Goal: Task Accomplishment & Management: Complete application form

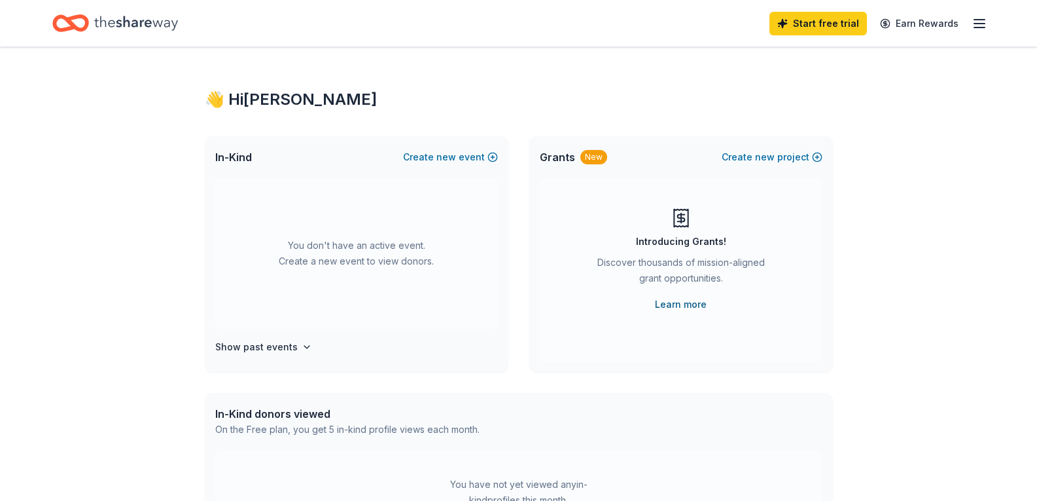
click at [681, 302] on link "Learn more" at bounding box center [681, 304] width 52 height 16
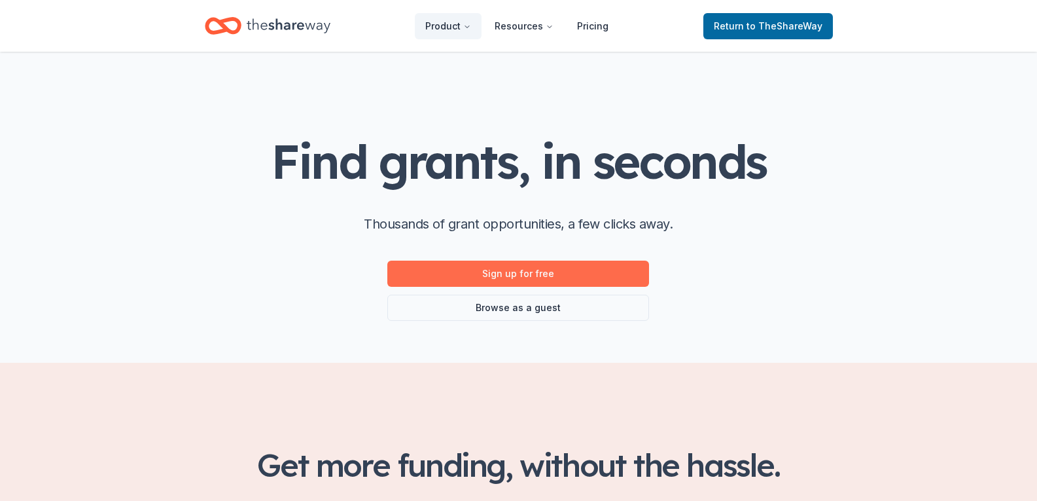
click at [522, 276] on link "Sign up for free" at bounding box center [518, 273] width 262 height 26
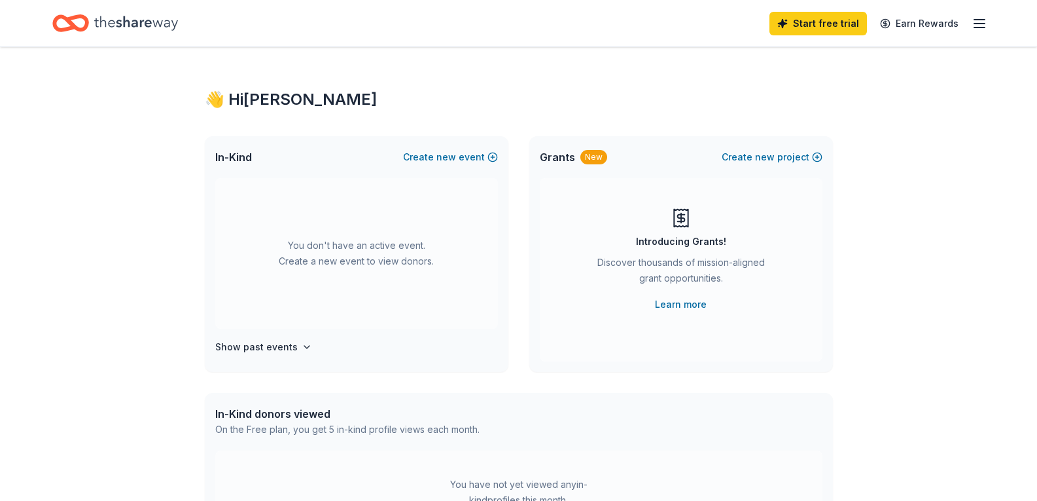
click at [556, 158] on span "Grants" at bounding box center [557, 157] width 35 height 16
click at [753, 154] on button "Create new project" at bounding box center [772, 157] width 101 height 16
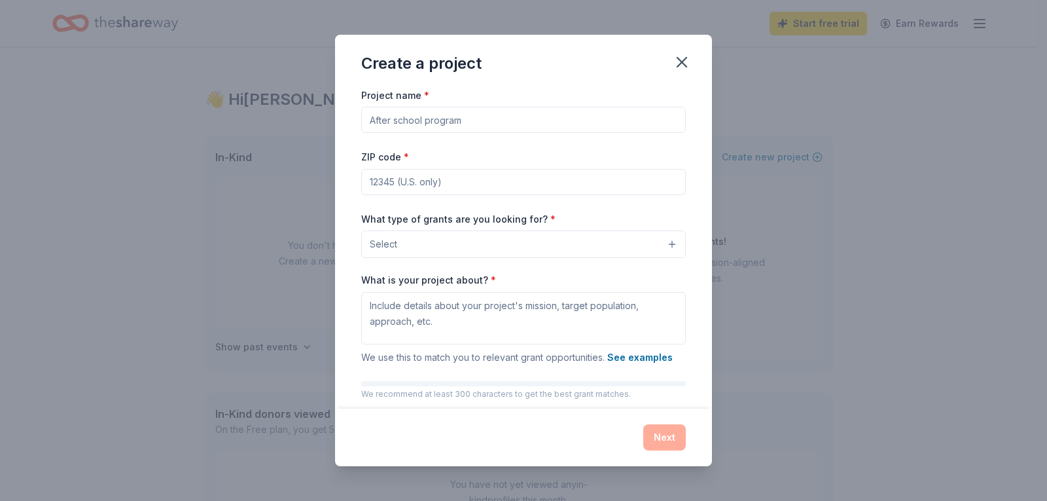
click at [459, 124] on input "Project name *" at bounding box center [523, 120] width 325 height 26
type input "Hoboken Day Care 100"
click at [420, 186] on input "ZIP code *" at bounding box center [523, 182] width 325 height 26
type input "07030"
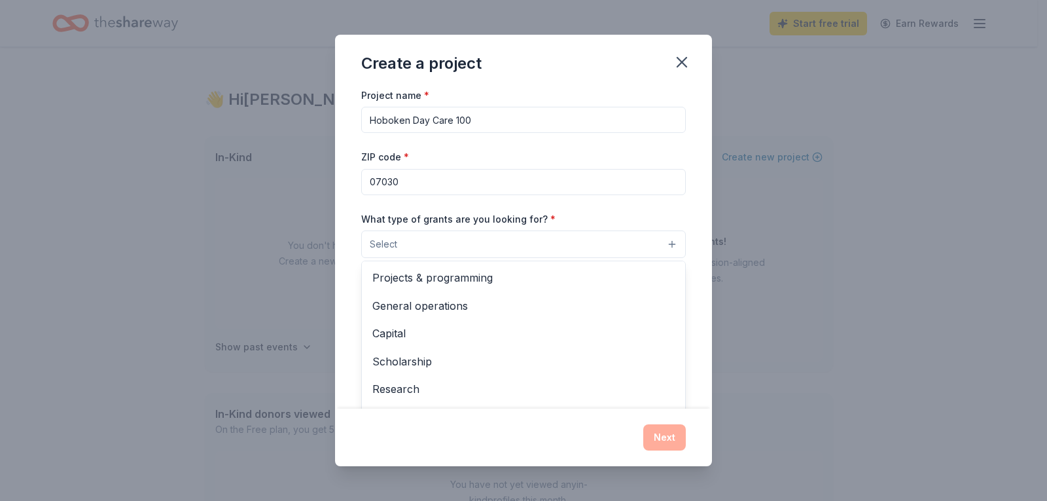
click at [637, 247] on button "Select" at bounding box center [523, 243] width 325 height 27
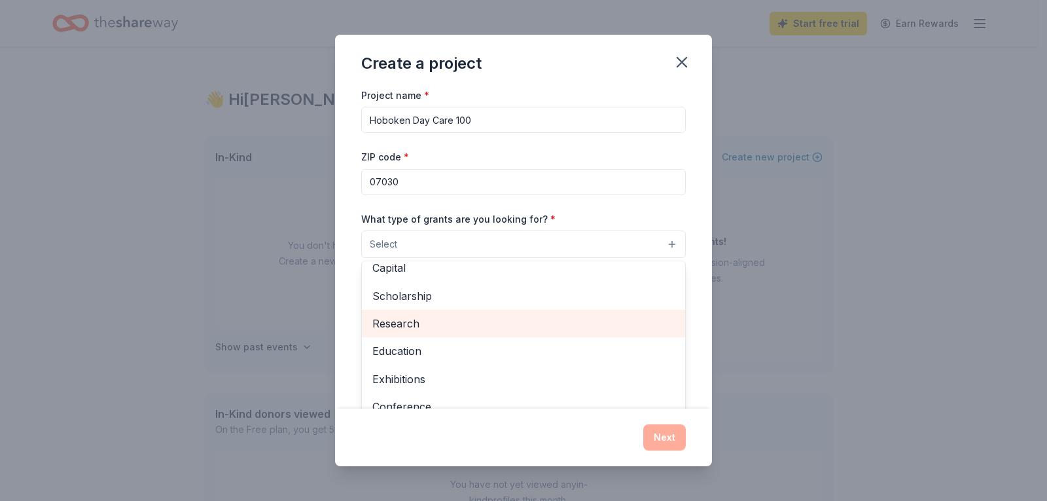
scroll to position [131, 0]
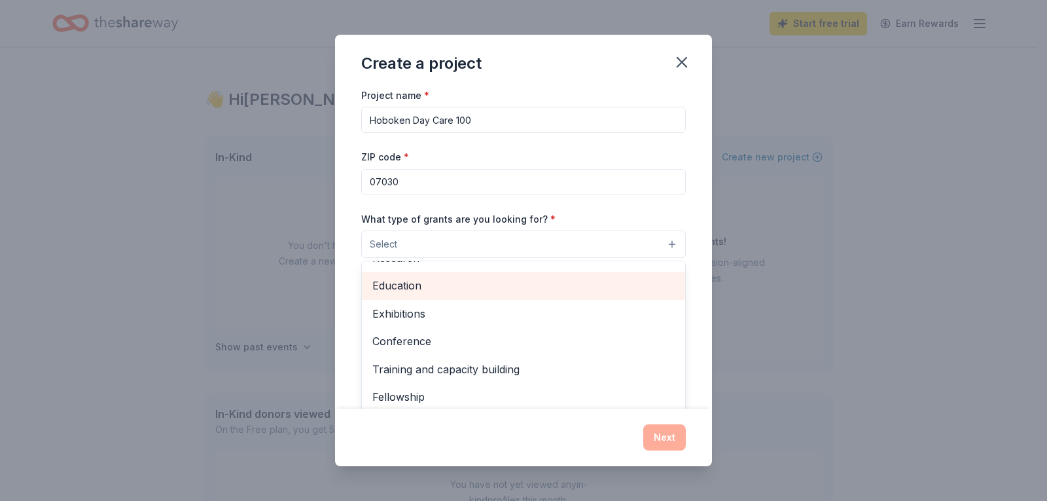
click at [406, 285] on span "Education" at bounding box center [523, 285] width 302 height 17
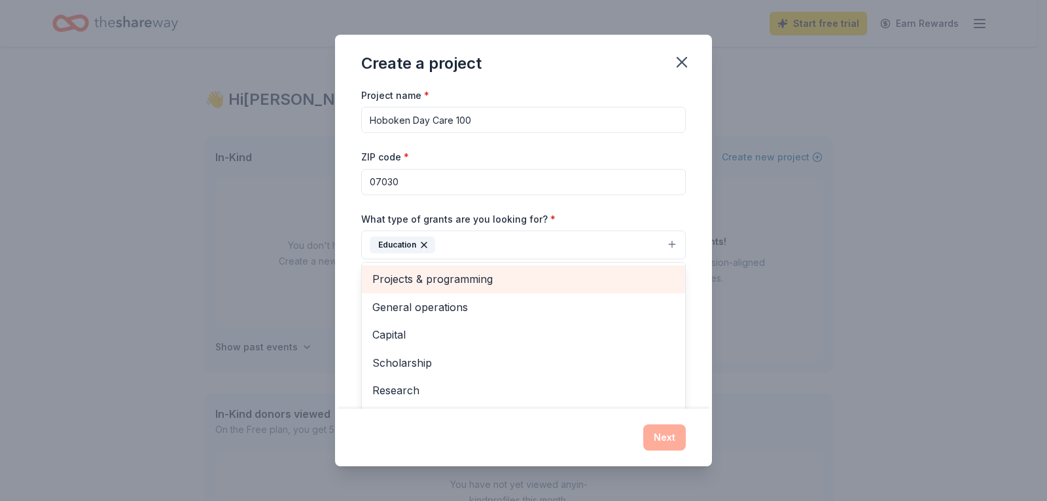
click at [463, 279] on span "Projects & programming" at bounding box center [523, 278] width 302 height 17
click at [431, 279] on span "General operations" at bounding box center [523, 278] width 302 height 17
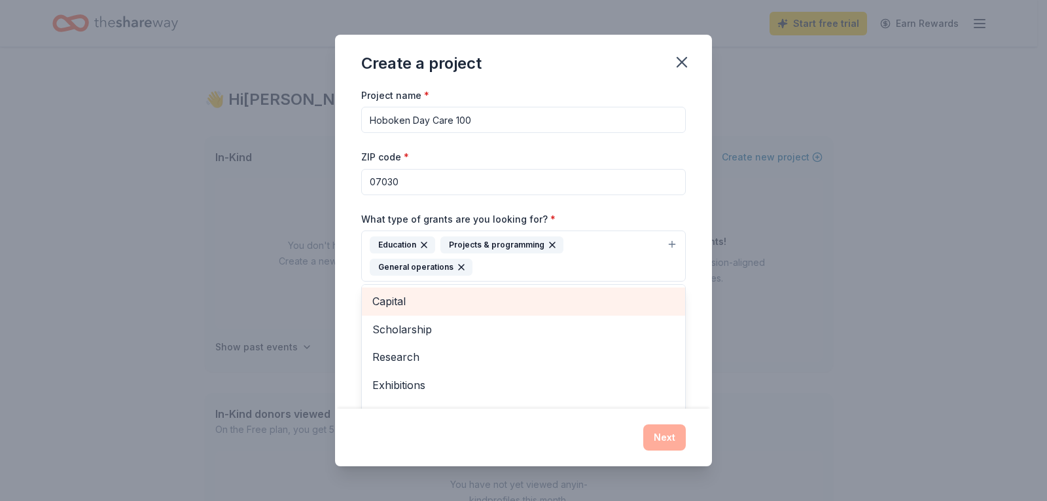
click at [390, 298] on span "Capital" at bounding box center [523, 301] width 302 height 17
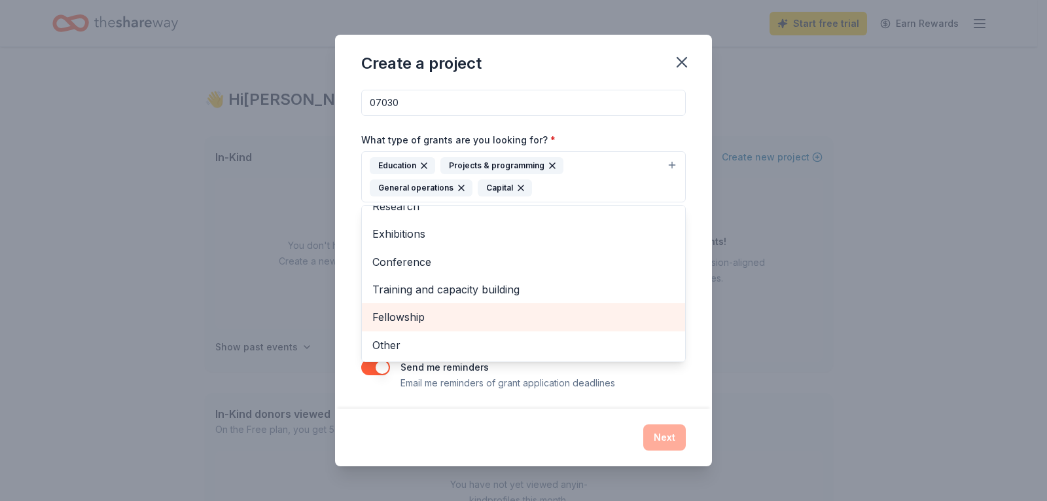
scroll to position [82, 0]
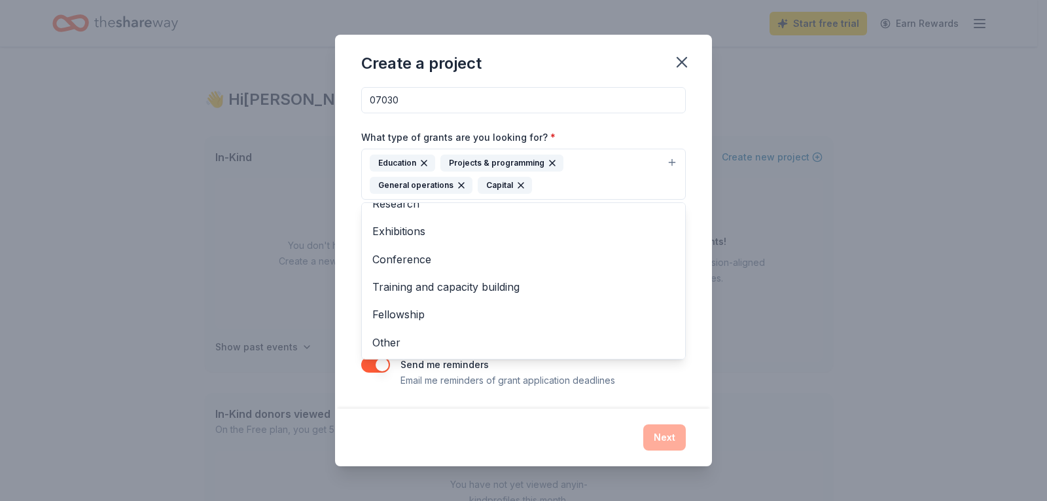
click at [701, 276] on div "Project name * Hoboken Day Care 100 ZIP code * 07030 What type of grants are yo…" at bounding box center [523, 248] width 377 height 322
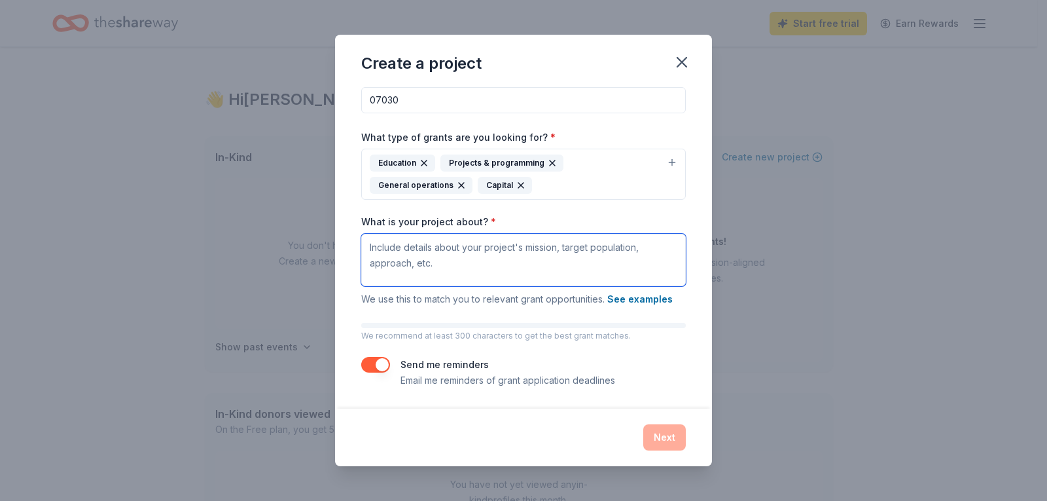
click at [453, 248] on textarea "What is your project about? *" at bounding box center [523, 260] width 325 height 52
paste textarea "In 1972 the City of Hoboken received a HUD Grant to house a number of resources…"
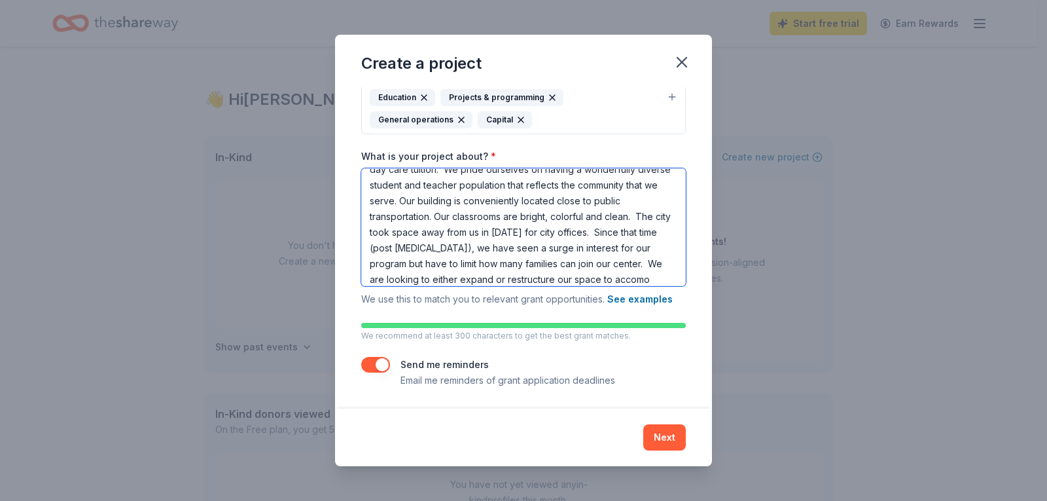
scroll to position [107, 0]
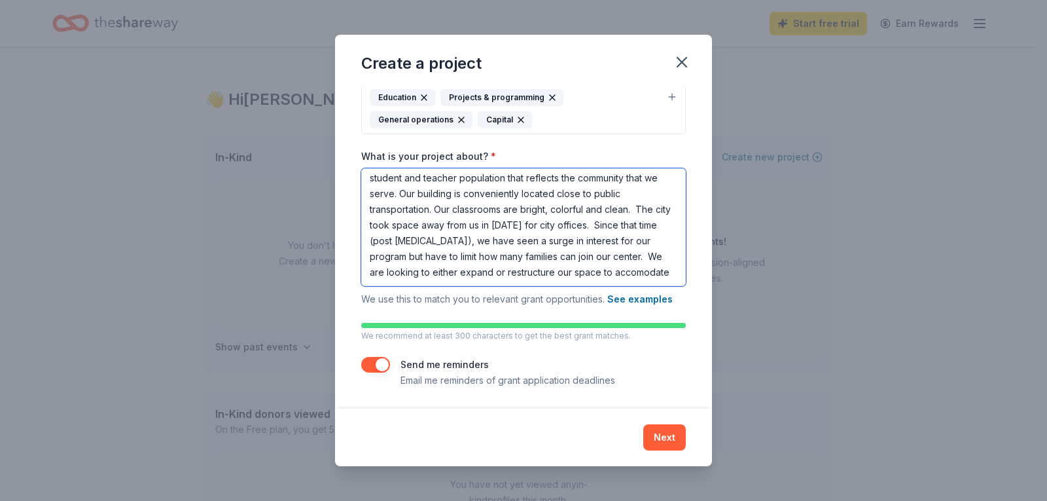
click at [407, 282] on textarea "In 1972 the City of Hoboken received a HUD Grant to house a number of resources…" at bounding box center [523, 227] width 325 height 118
click at [417, 281] on textarea "In 1972 the City of Hoboken received a HUD Grant to house a number of resources…" at bounding box center [523, 227] width 325 height 118
click at [397, 279] on textarea "In 1972 the City of Hoboken received a HUD Grant to house a number of resources…" at bounding box center [523, 227] width 325 height 118
click at [440, 279] on textarea "In 1972 the City of Hoboken received a HUD Grant to house a number of resources…" at bounding box center [523, 227] width 325 height 118
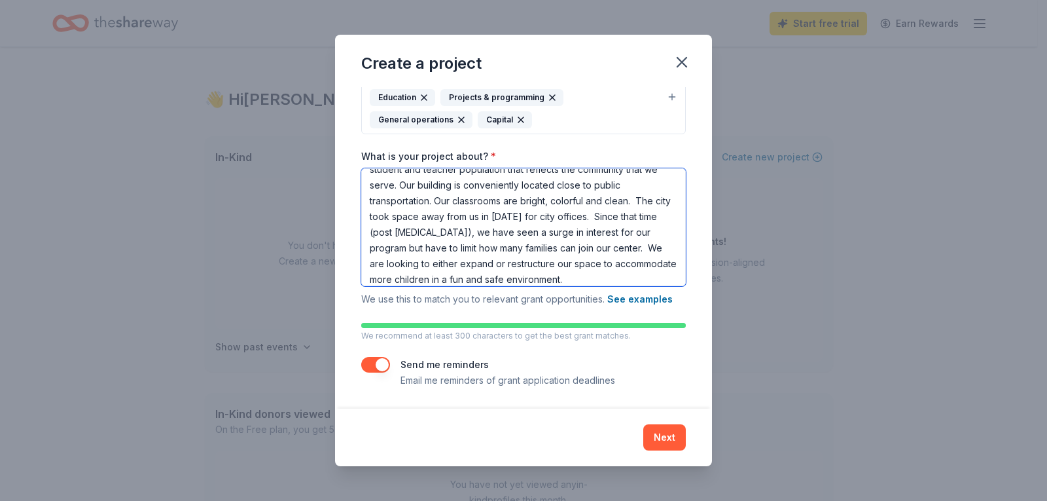
scroll to position [114, 0]
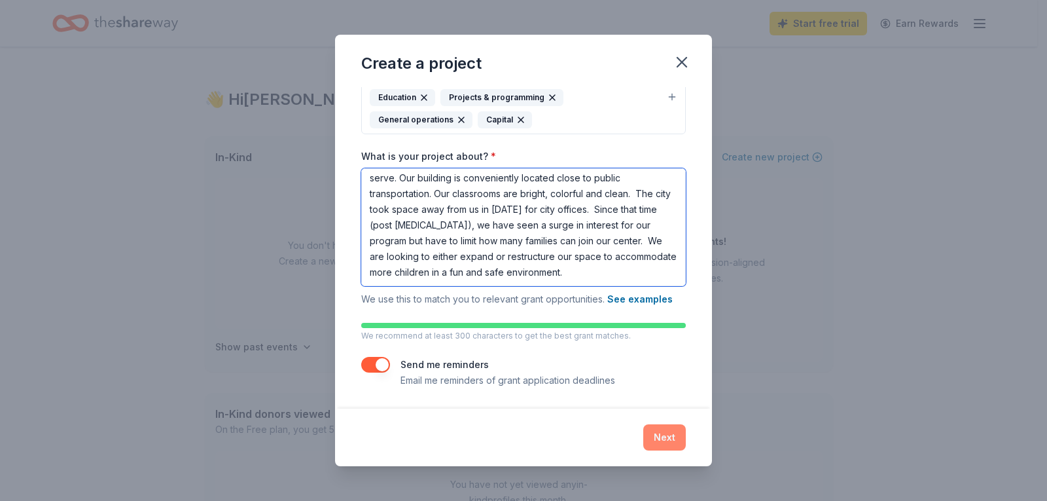
type textarea "In 1972 the City of Hoboken received a HUD Grant to house a number of resources…"
click at [664, 431] on button "Next" at bounding box center [664, 437] width 43 height 26
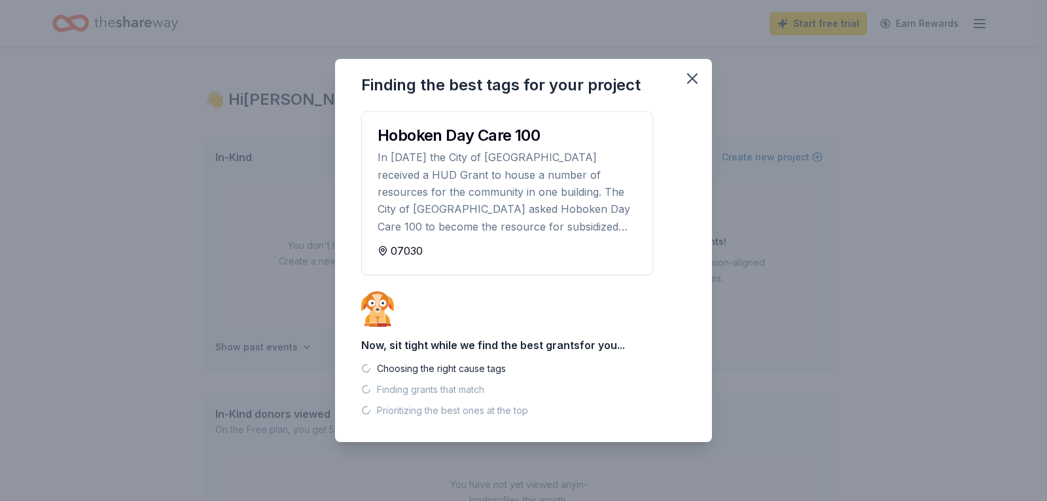
scroll to position [0, 0]
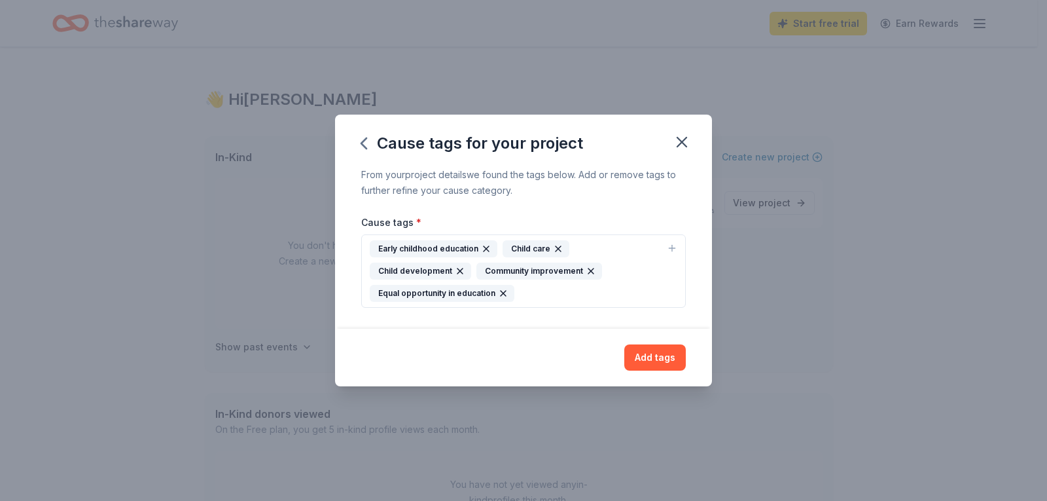
click at [537, 291] on div "Early childhood education Child care Child development Community improvement Eq…" at bounding box center [516, 271] width 292 height 62
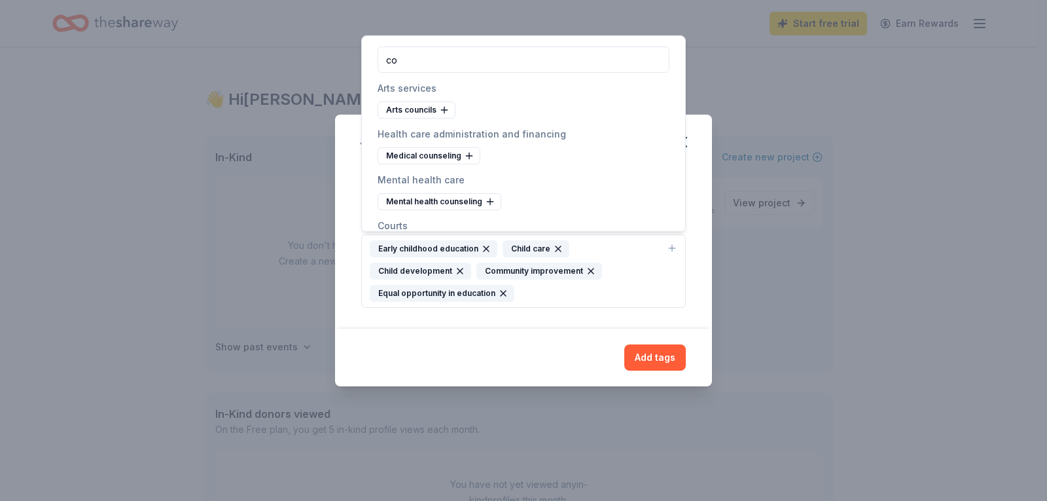
type input "c"
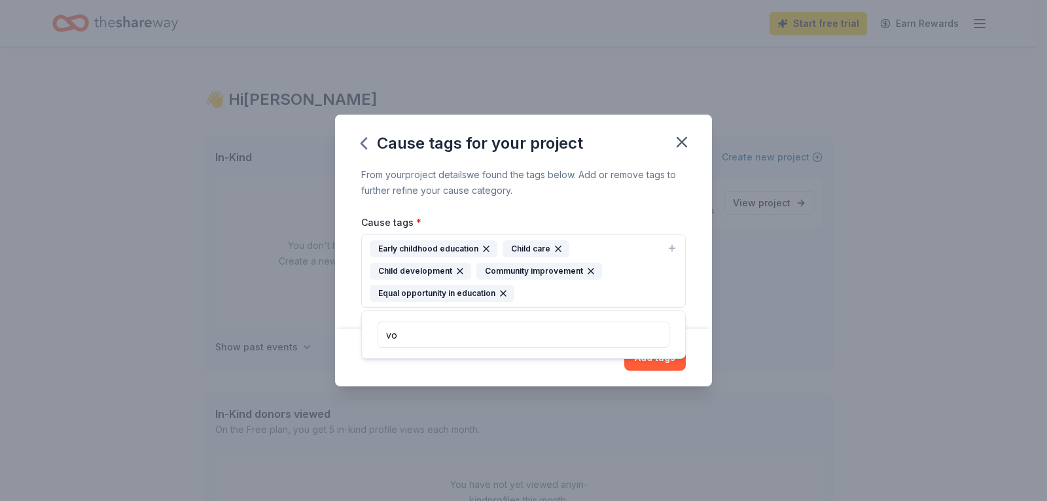
type input "v"
type input "l"
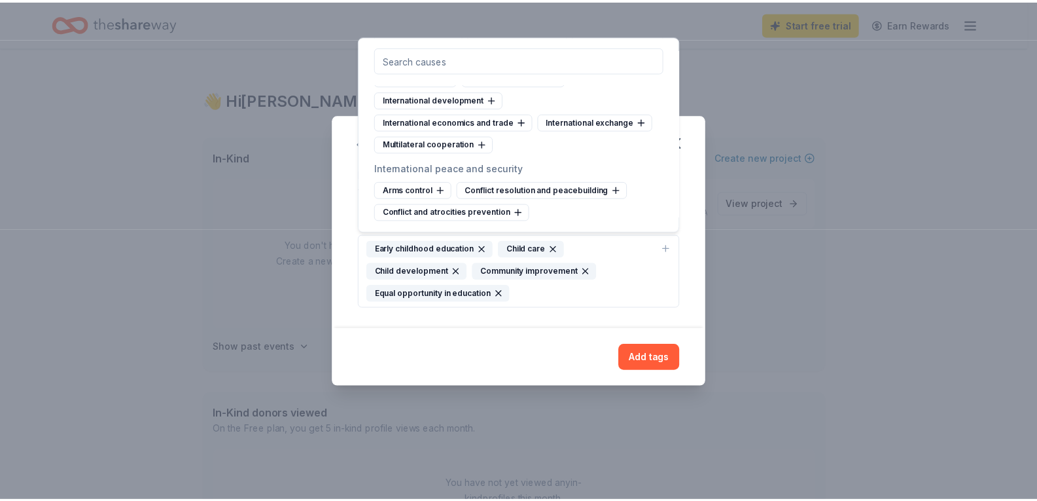
scroll to position [7628, 0]
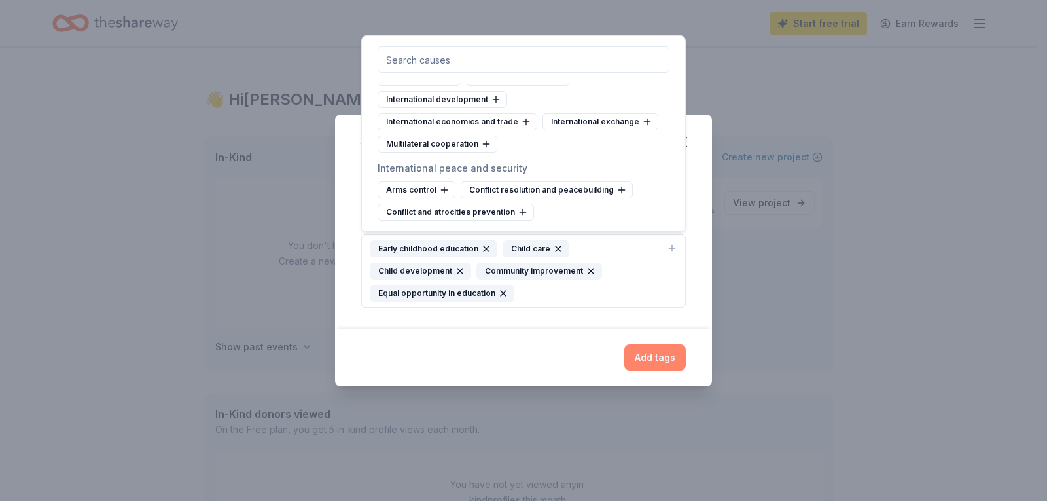
click at [657, 361] on button "Add tags" at bounding box center [655, 357] width 62 height 26
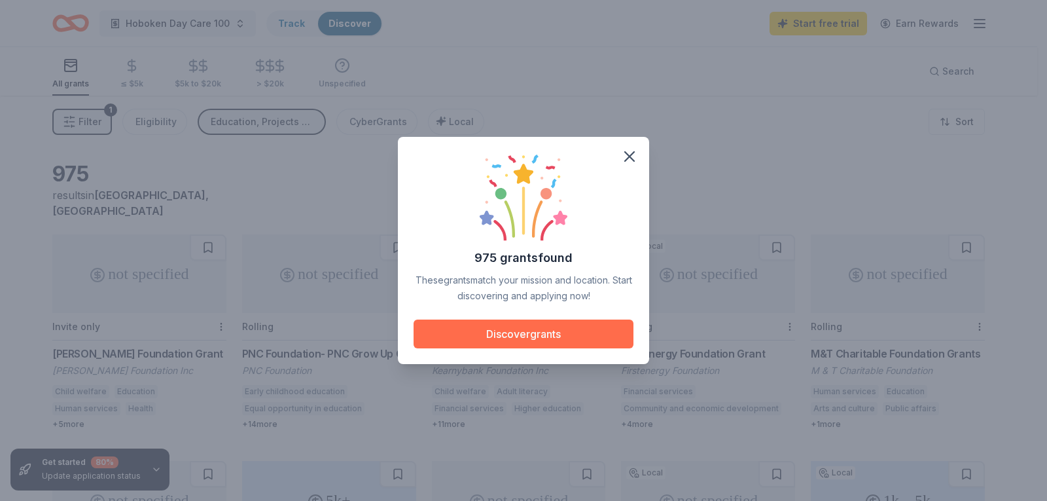
click at [528, 333] on button "Discover grants" at bounding box center [524, 333] width 220 height 29
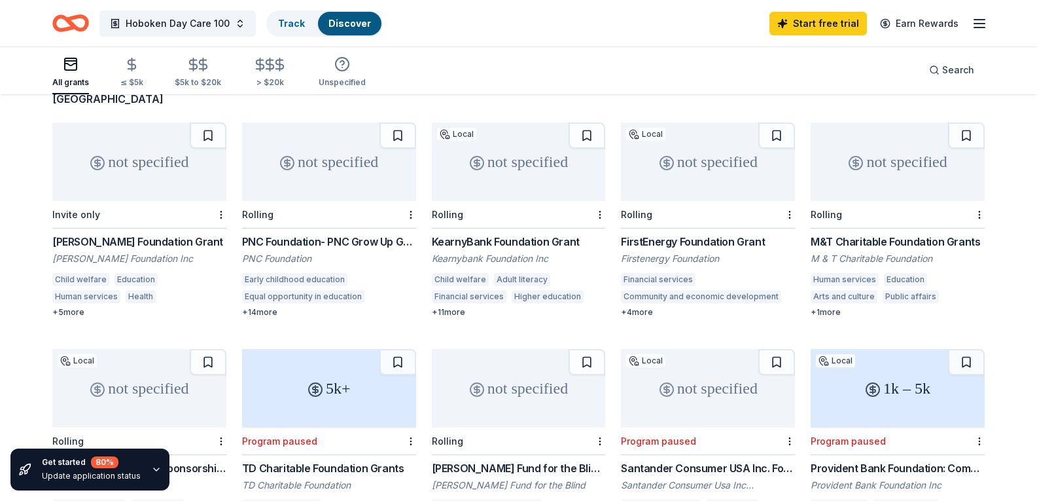
scroll to position [131, 0]
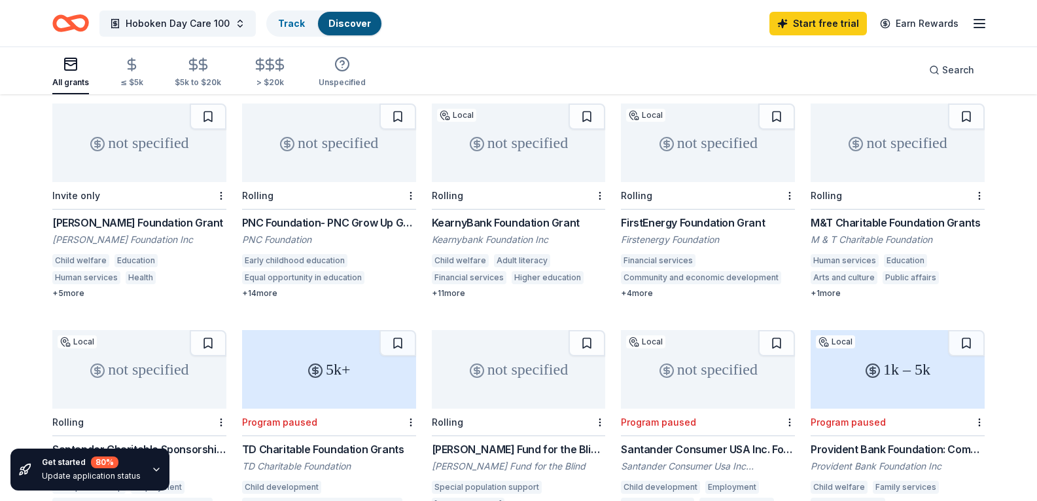
click at [336, 145] on div "not specified" at bounding box center [329, 142] width 174 height 79
click at [518, 156] on div "not specified" at bounding box center [519, 142] width 174 height 79
click at [713, 135] on div "not specified" at bounding box center [708, 142] width 174 height 79
click at [868, 122] on div "not specified" at bounding box center [898, 142] width 174 height 79
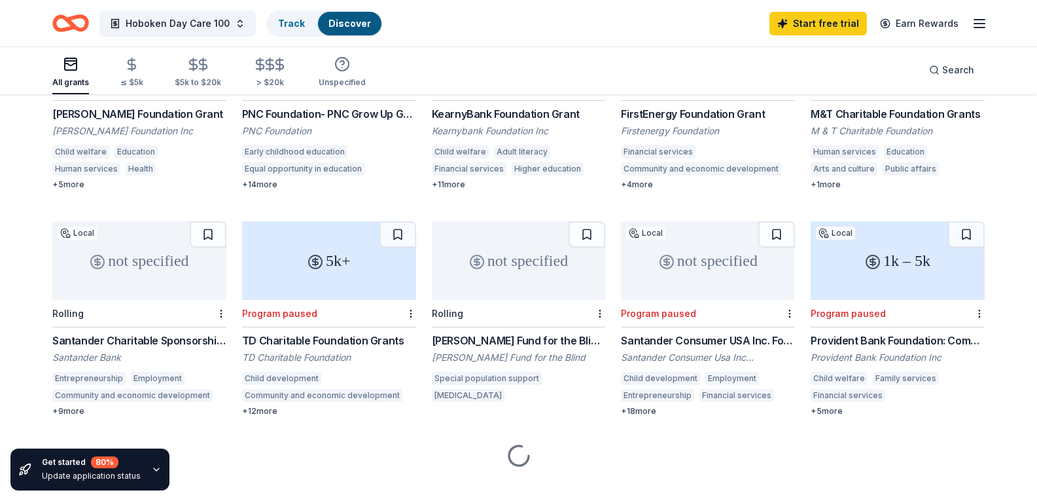
scroll to position [244, 0]
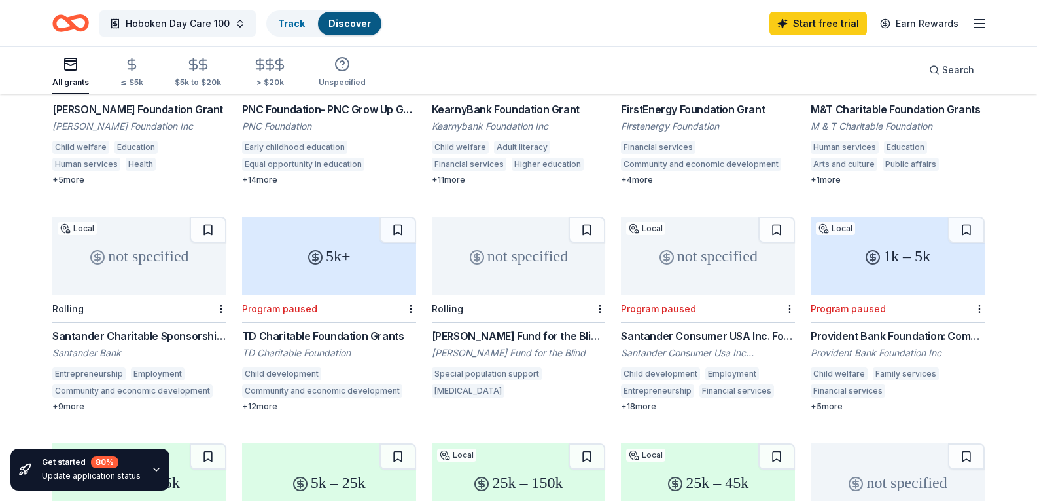
click at [154, 251] on div "not specified" at bounding box center [139, 256] width 174 height 79
click at [522, 243] on div "not specified" at bounding box center [519, 256] width 174 height 79
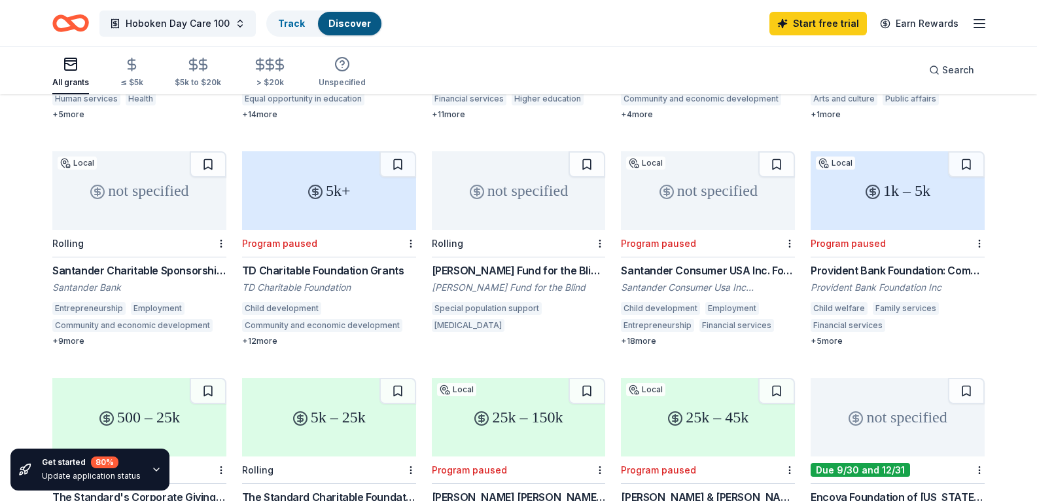
scroll to position [0, 0]
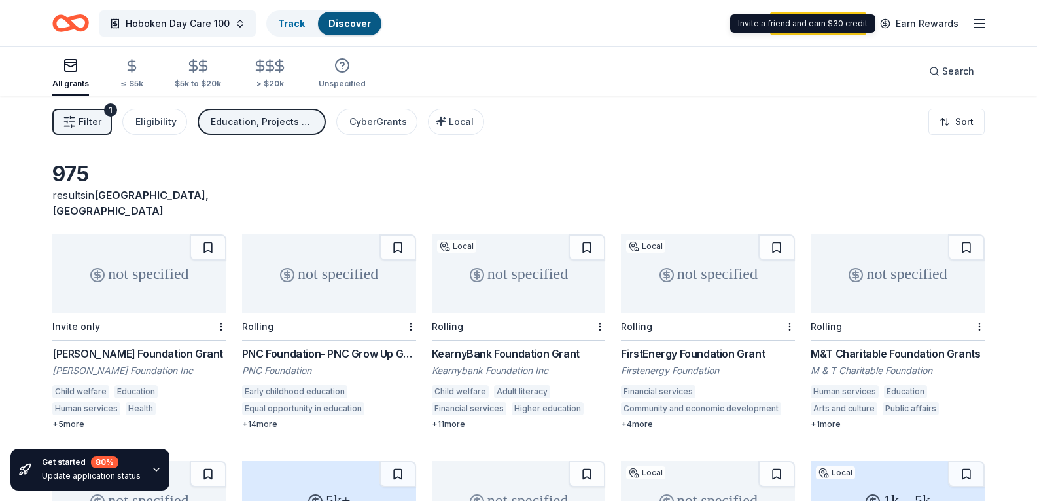
click at [835, 26] on div "Invite a friend and earn $30 credit Invite a friend and earn $30 credit" at bounding box center [802, 23] width 145 height 18
click at [816, 27] on link "Start free trial" at bounding box center [819, 24] width 98 height 24
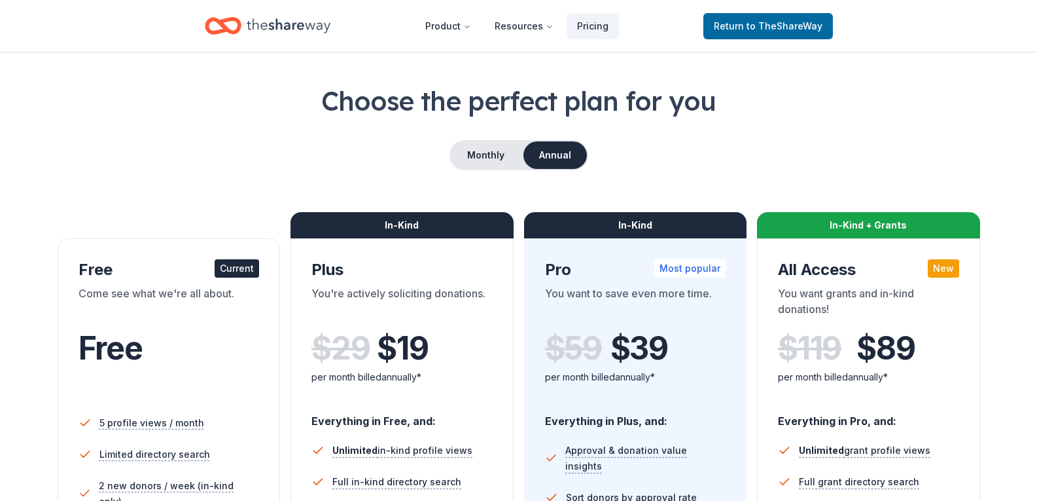
scroll to position [131, 0]
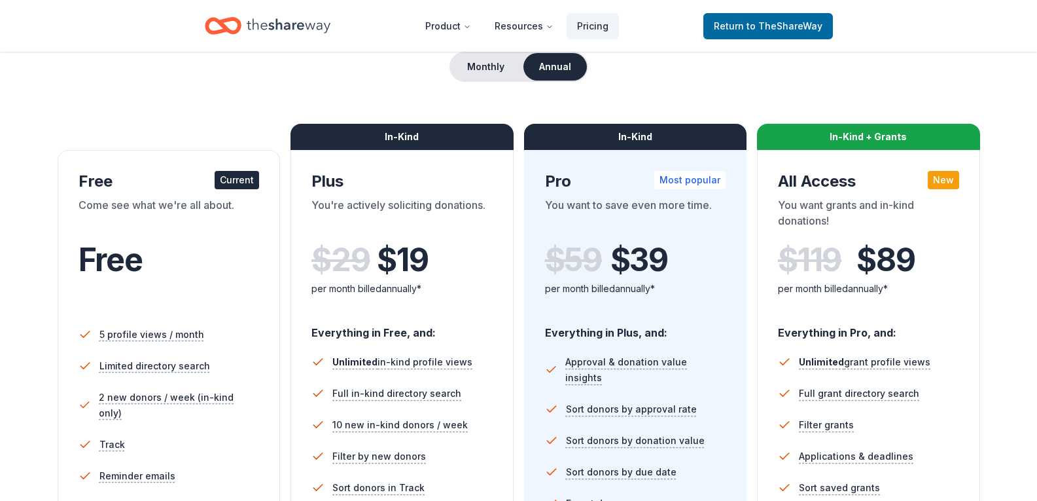
click at [147, 242] on div "Free" at bounding box center [169, 260] width 181 height 37
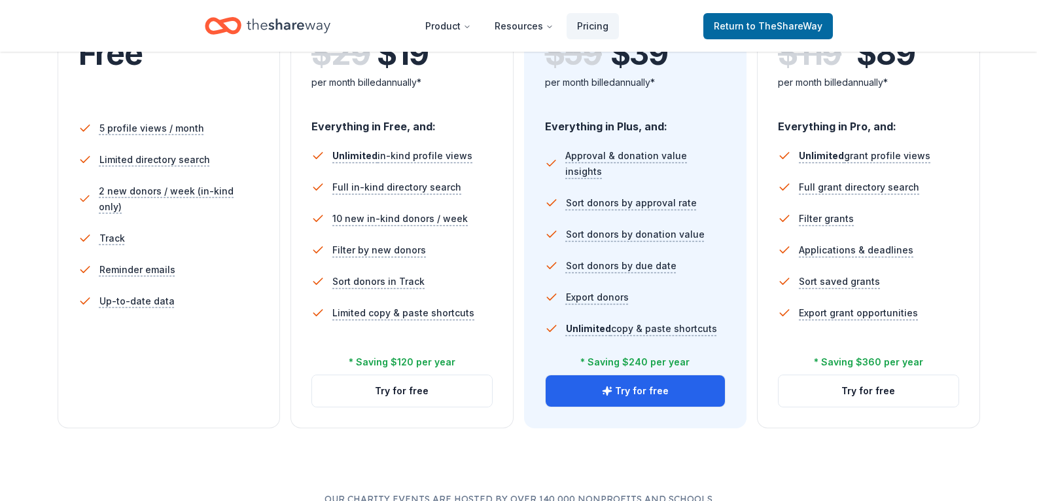
scroll to position [262, 0]
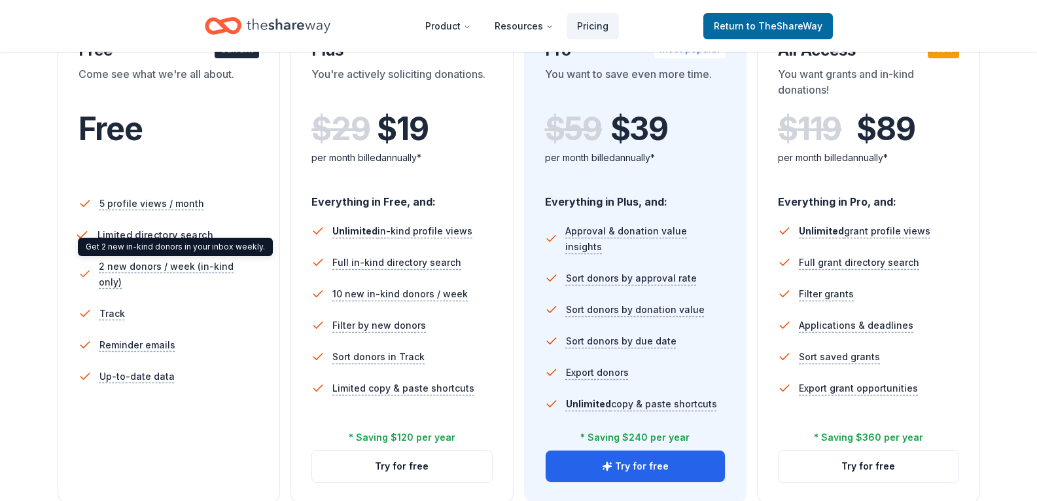
click at [160, 234] on span "Limited directory search" at bounding box center [155, 234] width 116 height 16
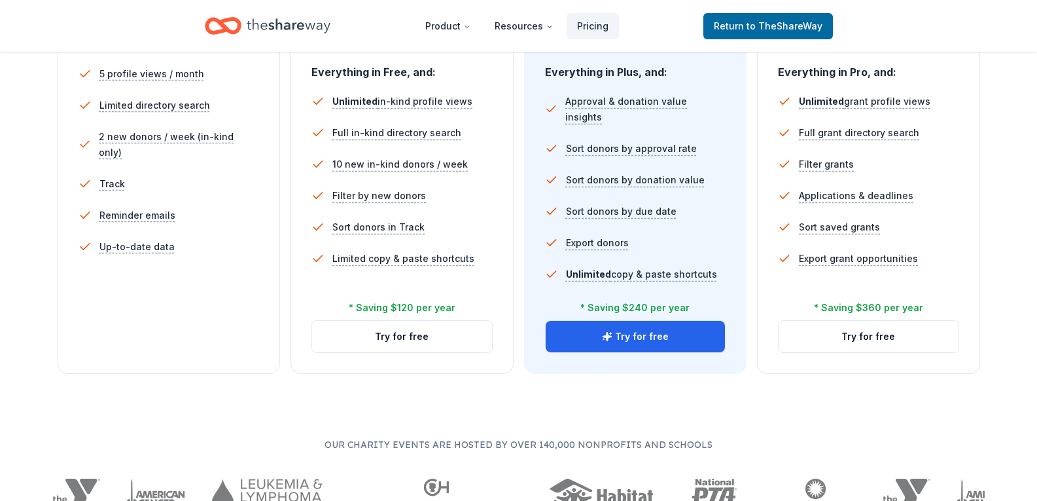
scroll to position [393, 0]
click at [642, 337] on button "Try for free" at bounding box center [636, 334] width 180 height 31
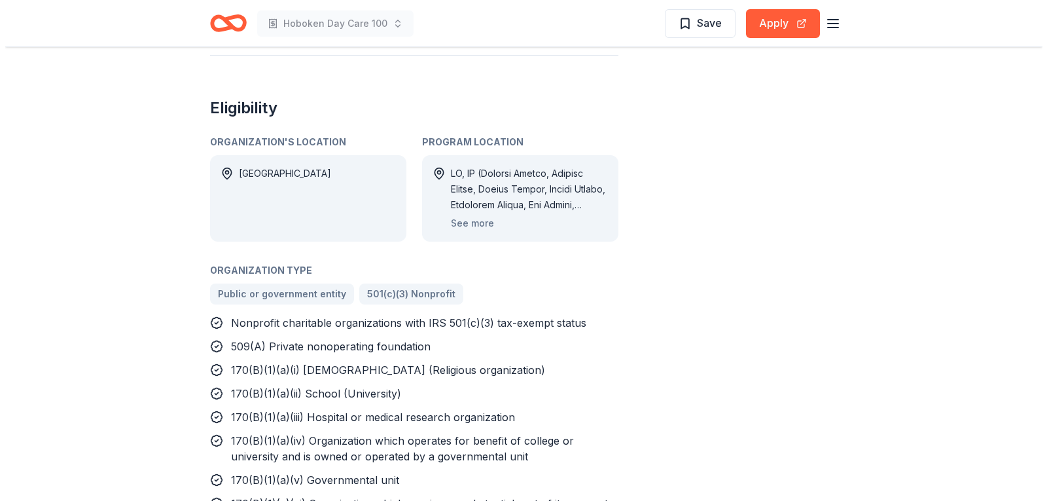
scroll to position [916, 0]
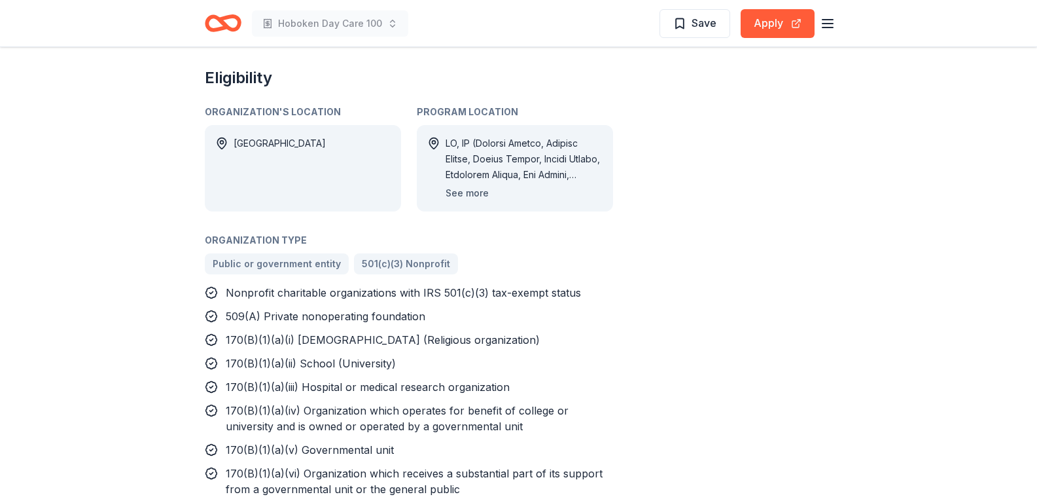
click at [484, 185] on button "See more" at bounding box center [467, 193] width 43 height 16
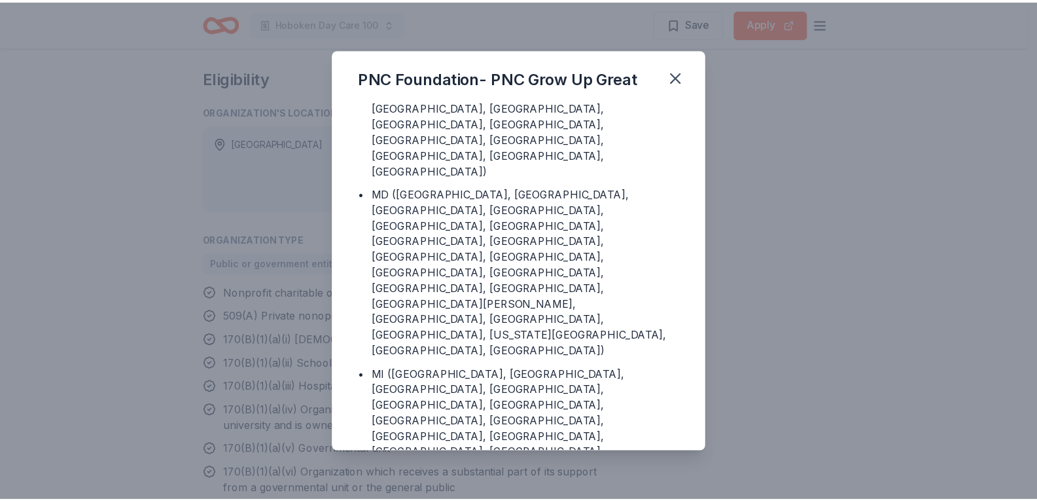
scroll to position [1244, 0]
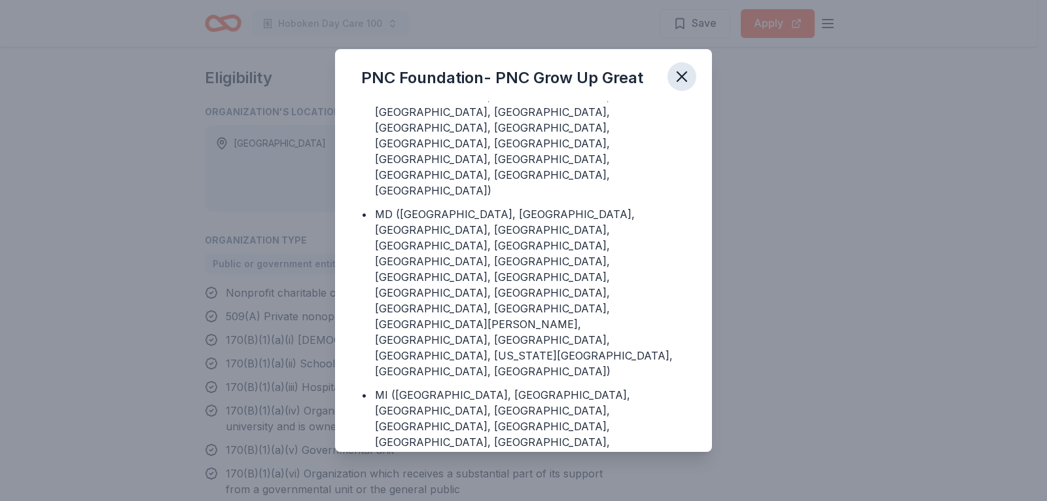
click at [682, 74] on icon "button" at bounding box center [682, 76] width 18 height 18
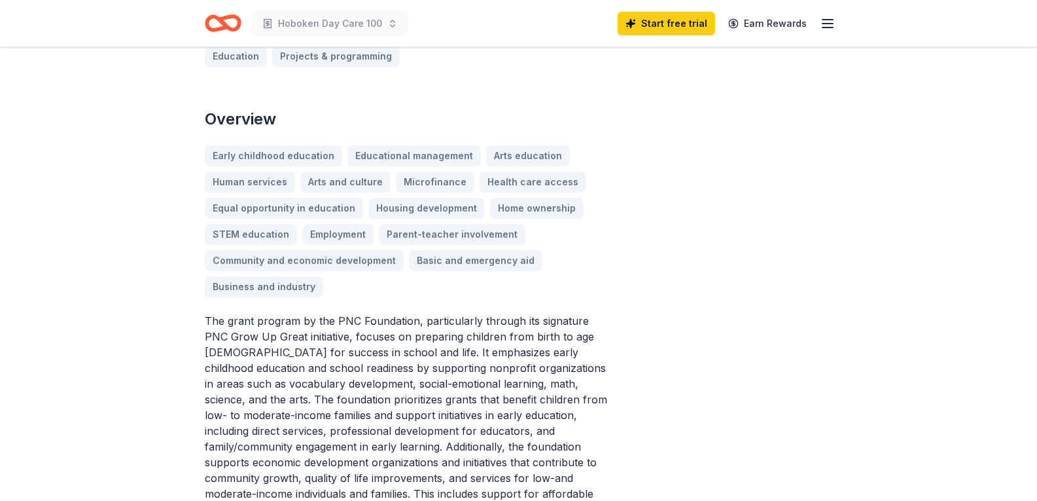
scroll to position [0, 0]
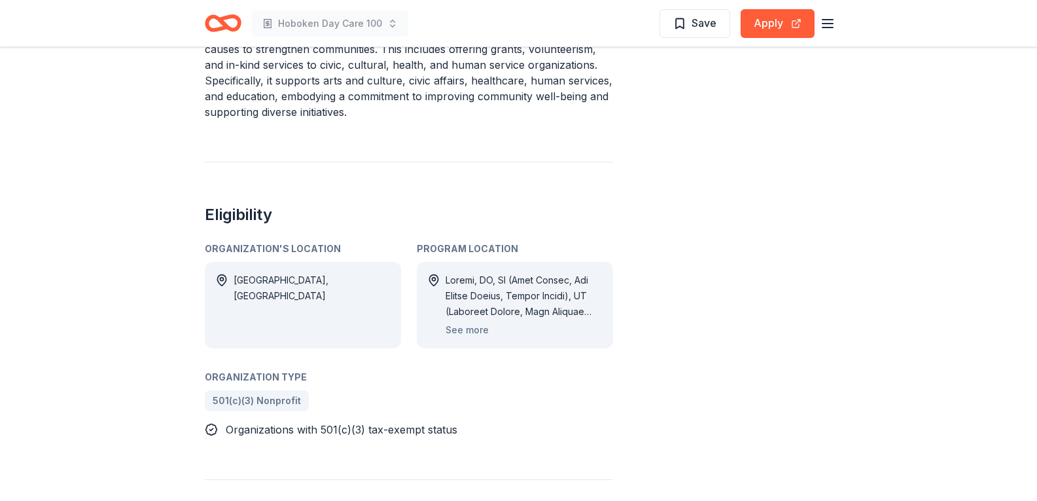
scroll to position [524, 0]
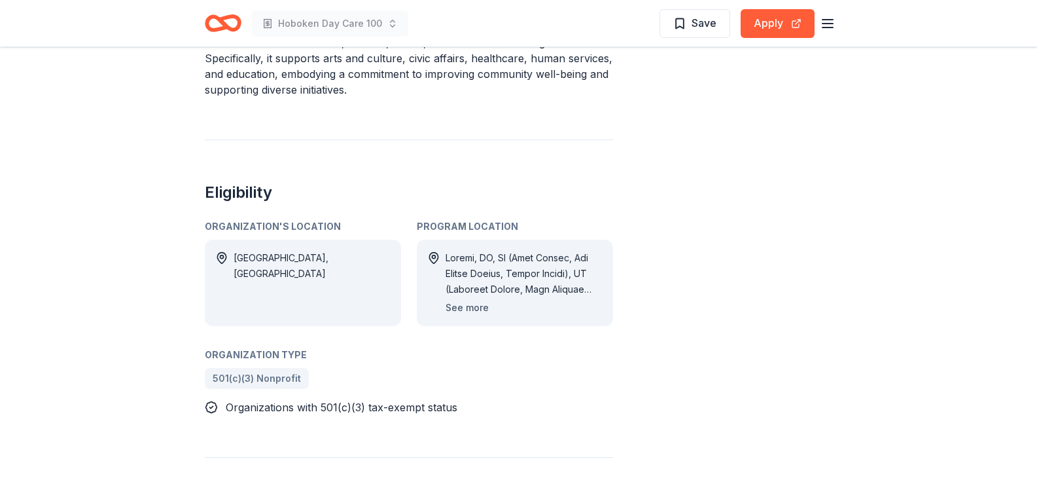
click at [471, 308] on button "See more" at bounding box center [467, 308] width 43 height 16
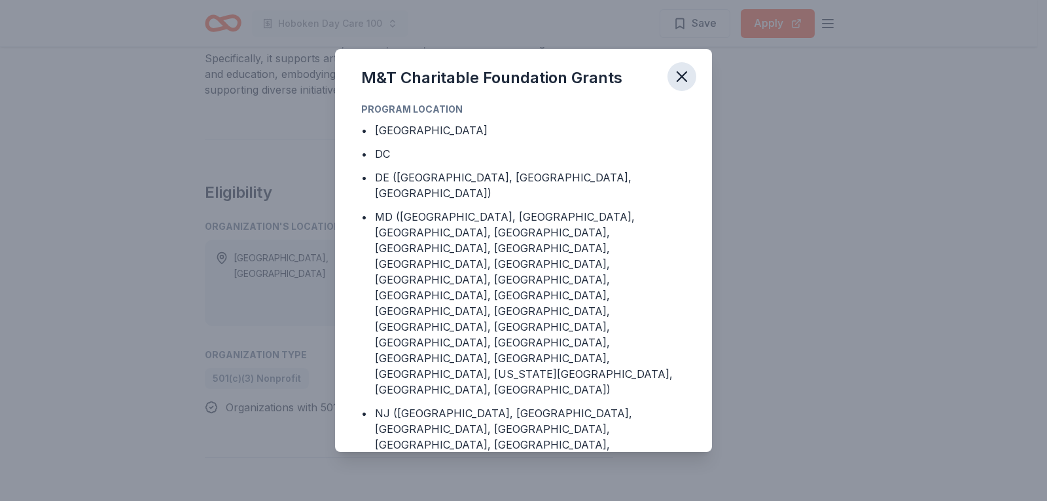
click at [683, 69] on icon "button" at bounding box center [682, 76] width 18 height 18
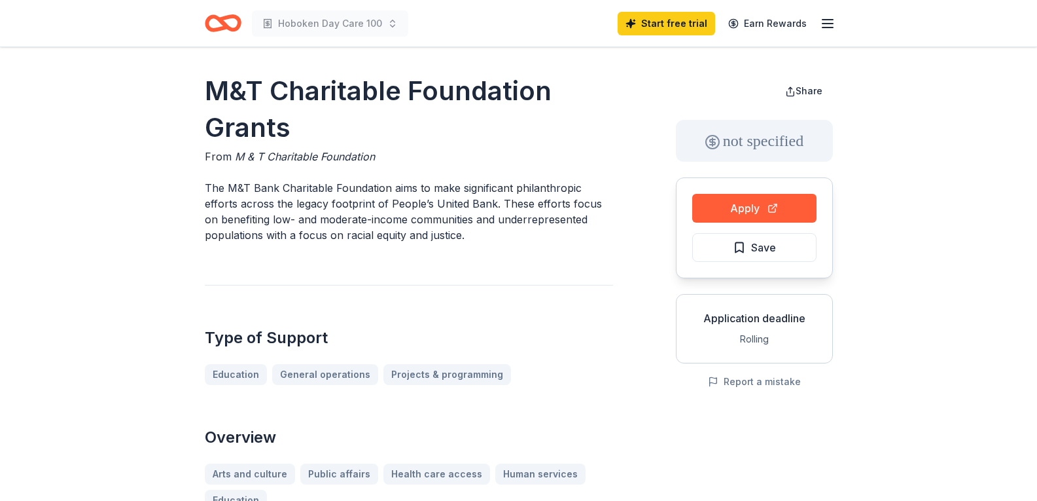
scroll to position [0, 0]
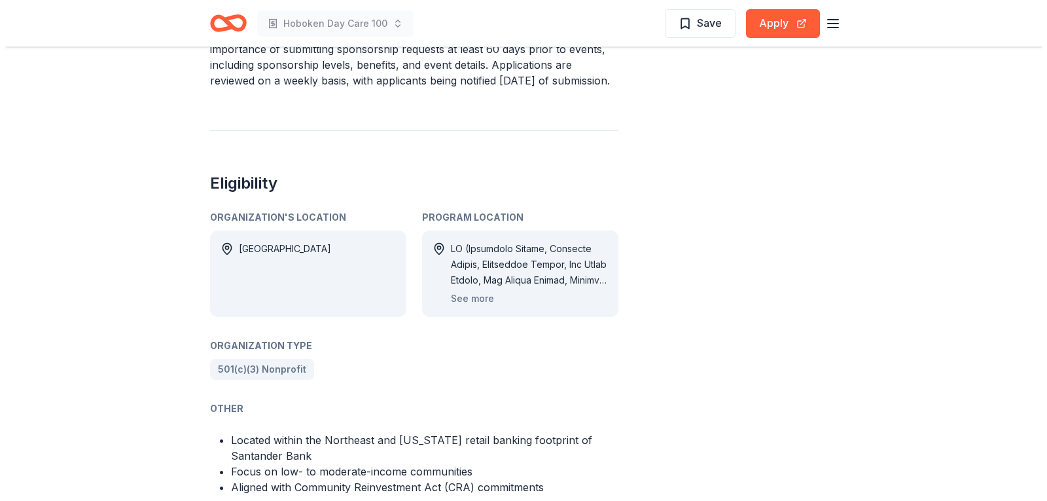
scroll to position [655, 0]
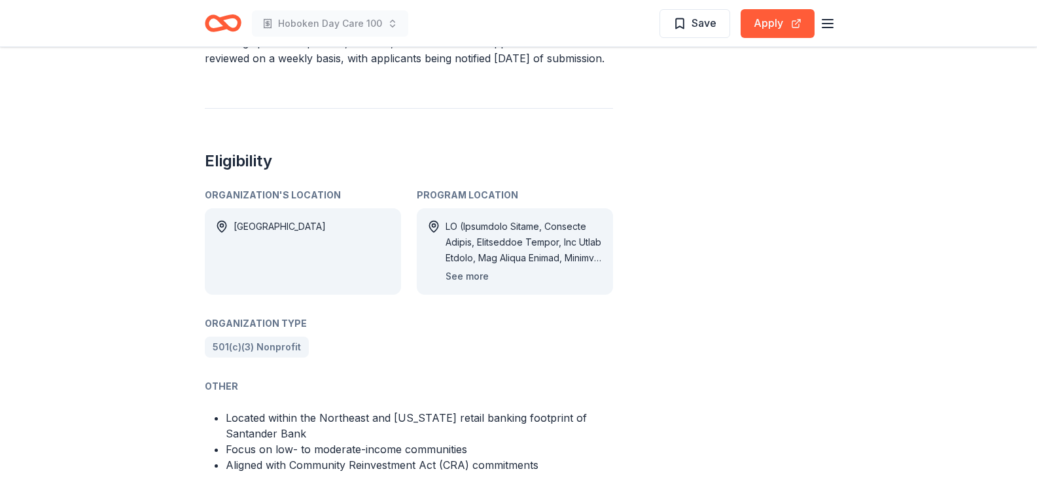
click at [480, 268] on button "See more" at bounding box center [467, 276] width 43 height 16
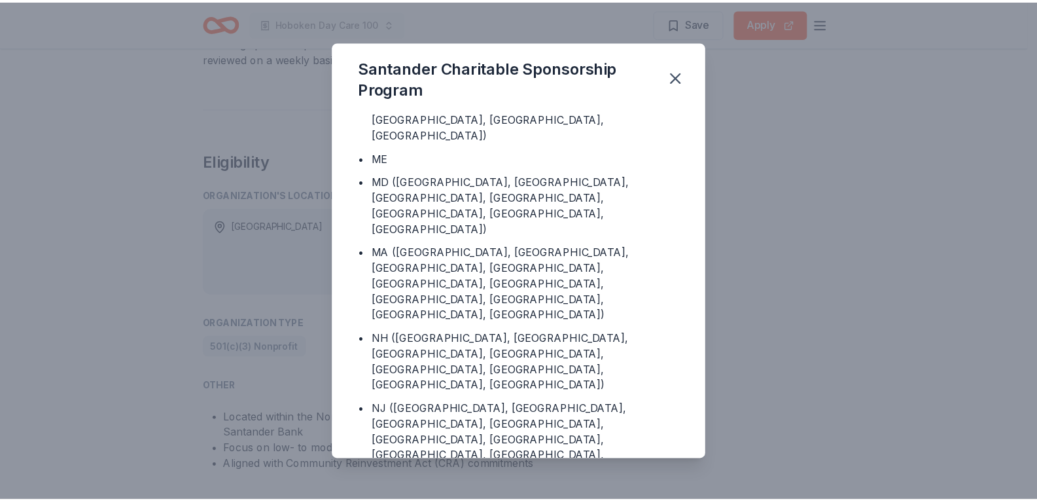
scroll to position [131, 0]
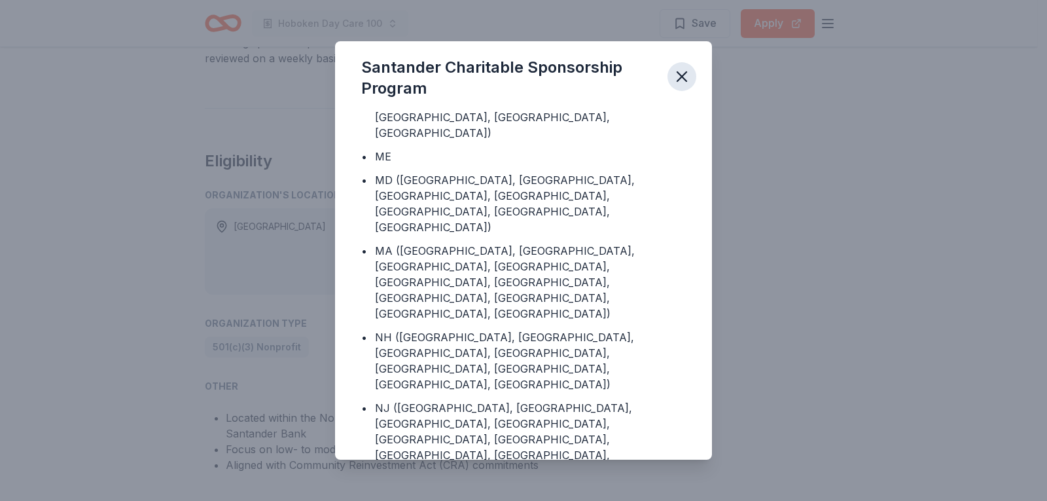
drag, startPoint x: 678, startPoint y: 73, endPoint x: 670, endPoint y: 68, distance: 9.4
click at [679, 73] on icon "button" at bounding box center [681, 76] width 9 height 9
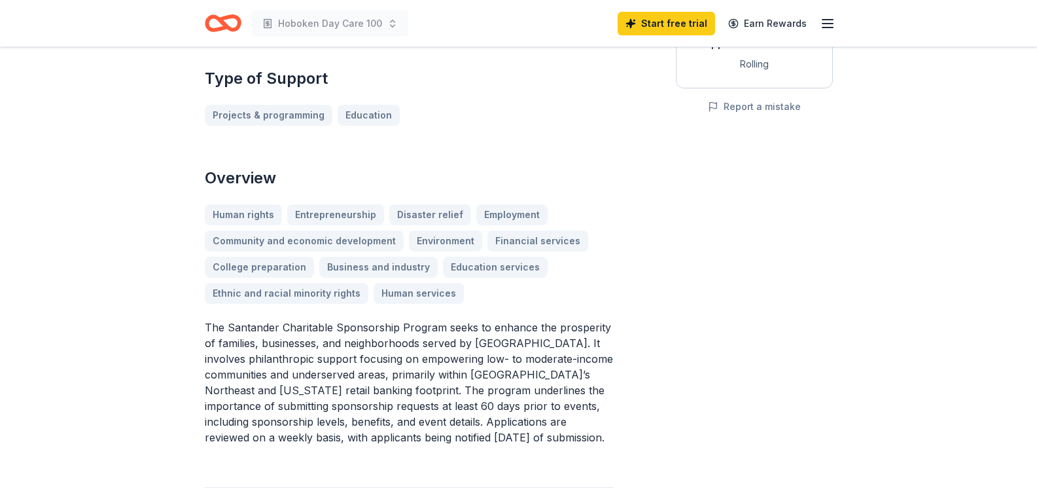
scroll to position [0, 0]
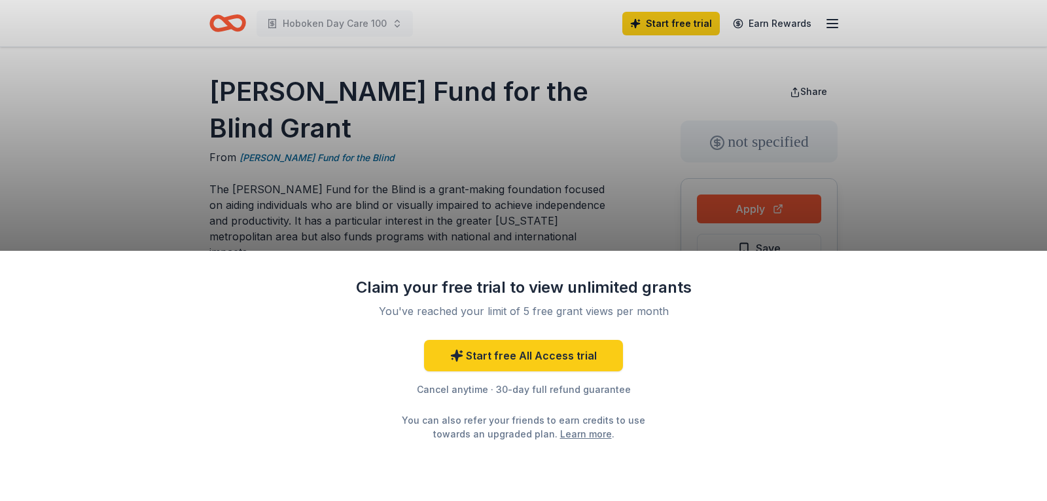
click at [873, 173] on div "Claim your free trial to view unlimited grants You've reached your limit of 5 f…" at bounding box center [523, 250] width 1047 height 501
